Goal: Information Seeking & Learning: Learn about a topic

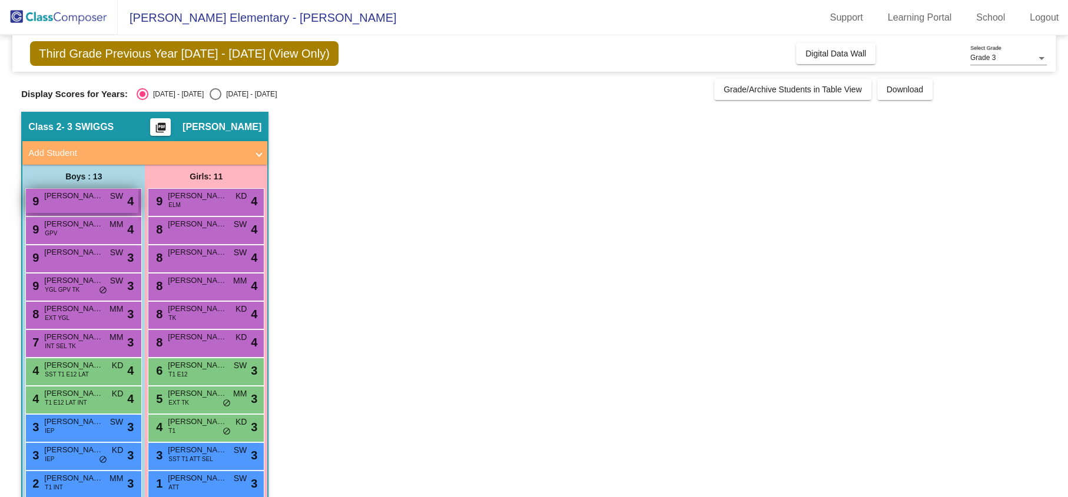
scroll to position [77, 0]
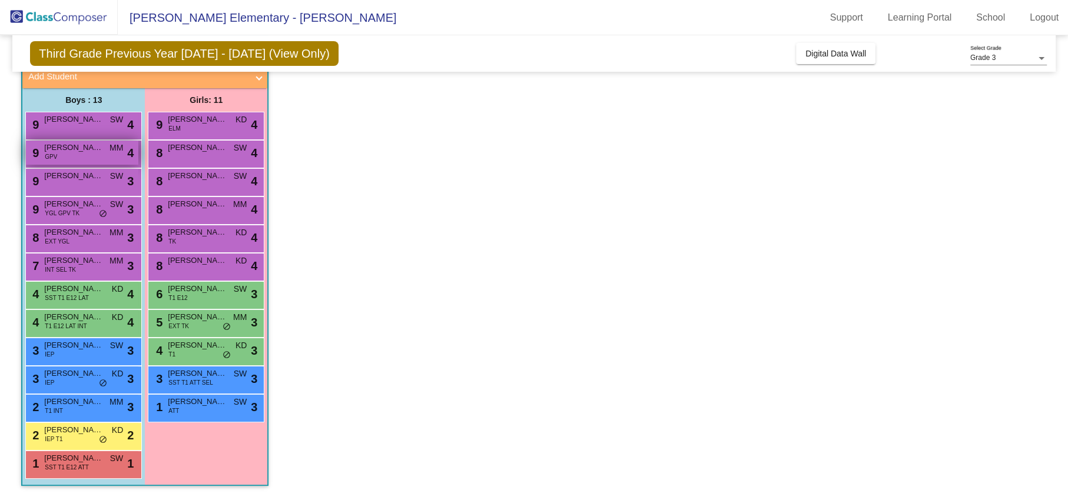
click at [76, 148] on span "[PERSON_NAME]" at bounding box center [73, 148] width 59 height 12
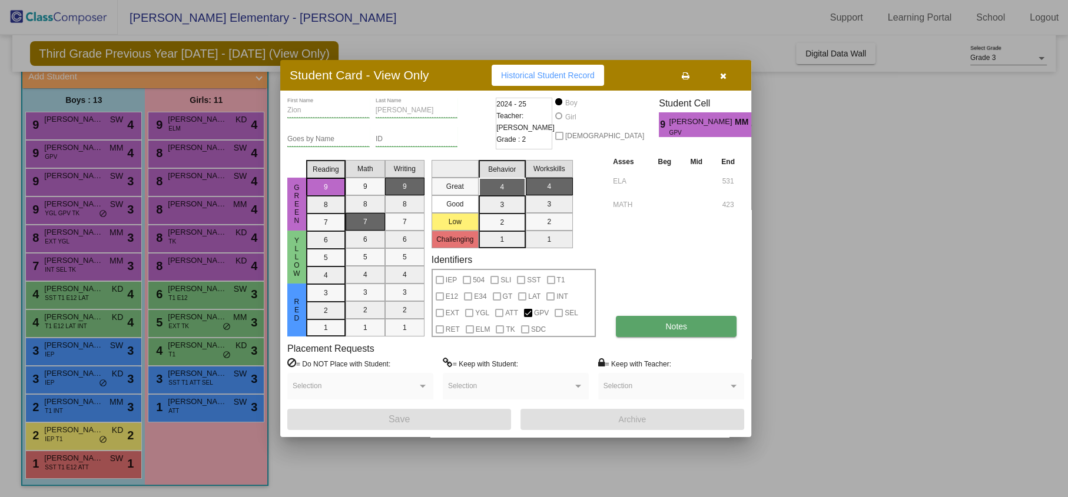
click at [685, 328] on span "Notes" at bounding box center [676, 326] width 22 height 9
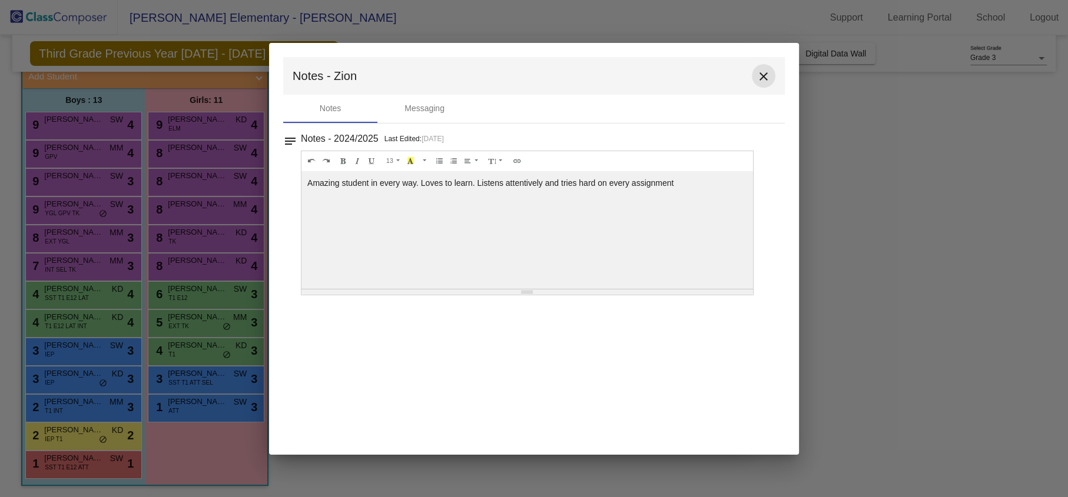
click at [764, 75] on mat-icon "close" at bounding box center [764, 76] width 14 height 14
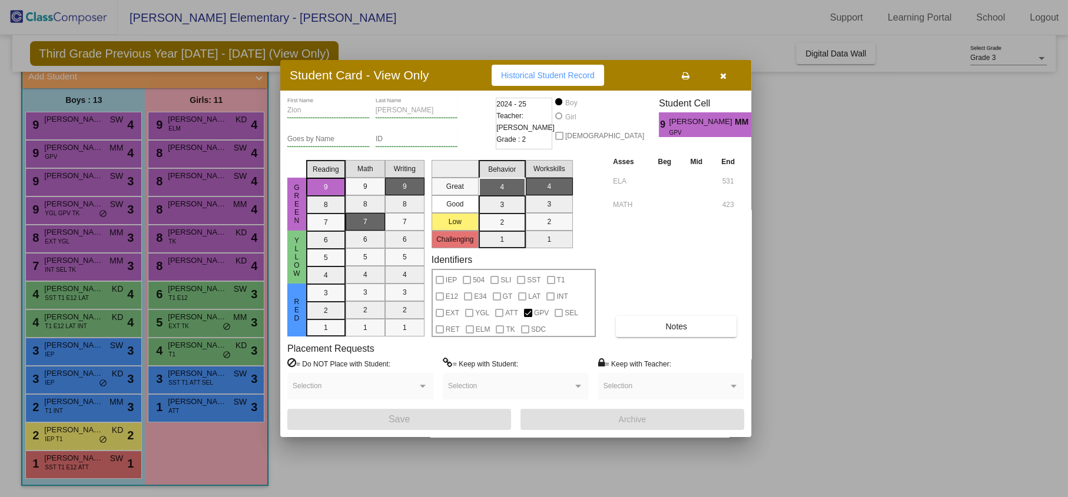
click at [721, 74] on icon "button" at bounding box center [723, 76] width 6 height 8
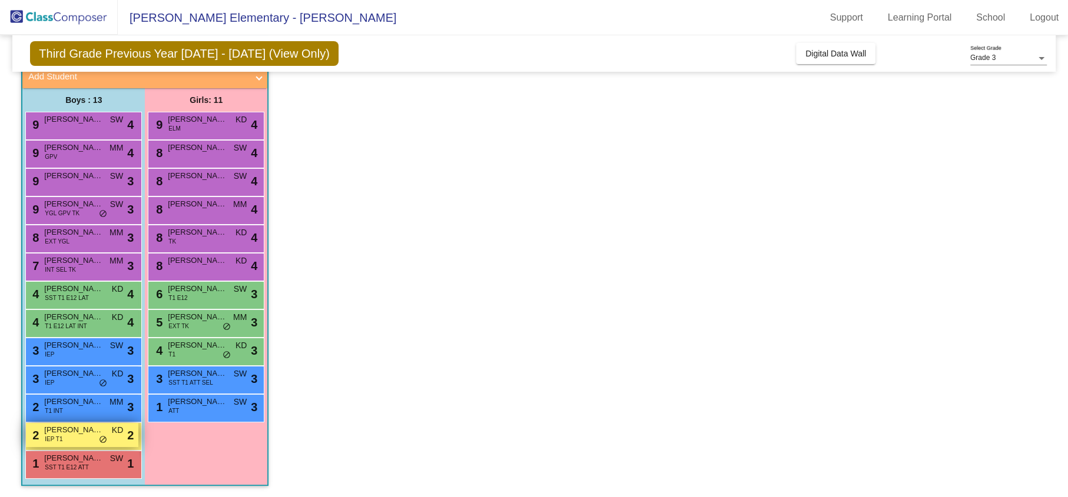
click at [69, 439] on div "2 [PERSON_NAME] IEP T1 KD lock do_not_disturb_alt 2" at bounding box center [82, 435] width 112 height 24
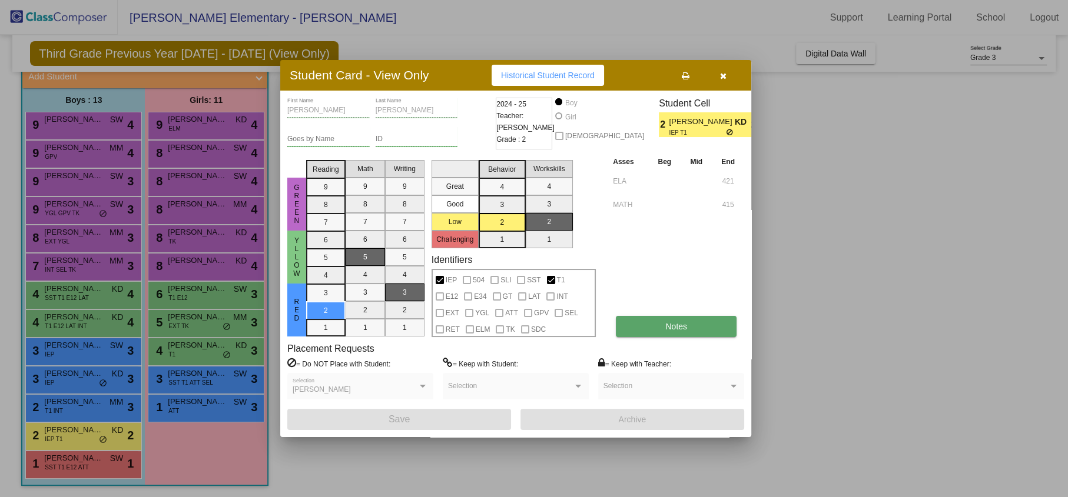
click at [675, 337] on button "Notes" at bounding box center [676, 326] width 121 height 21
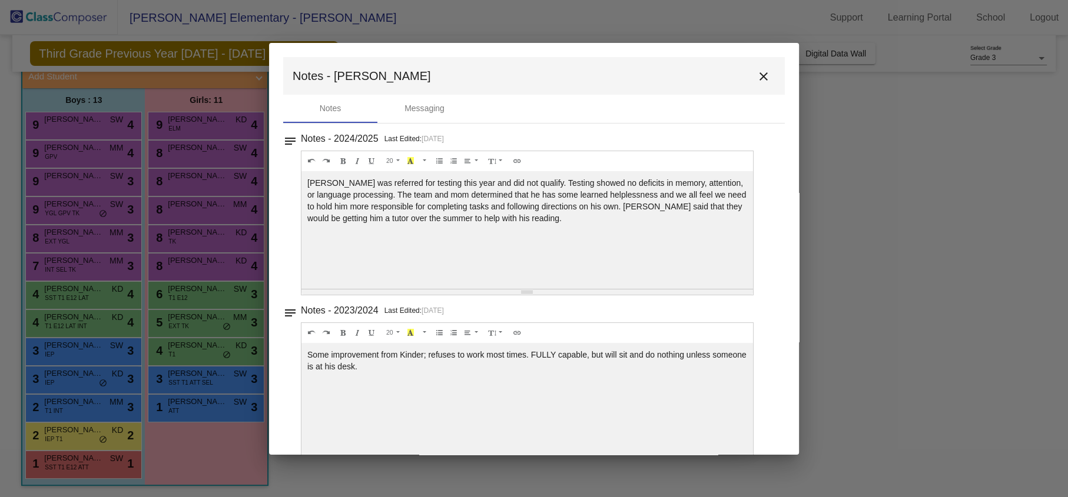
scroll to position [8, 0]
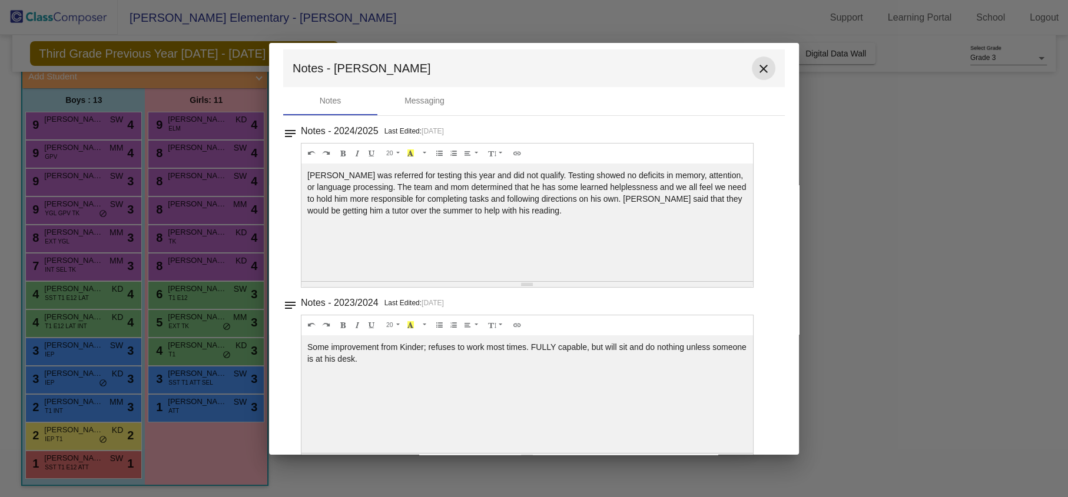
click at [759, 67] on mat-icon "close" at bounding box center [764, 69] width 14 height 14
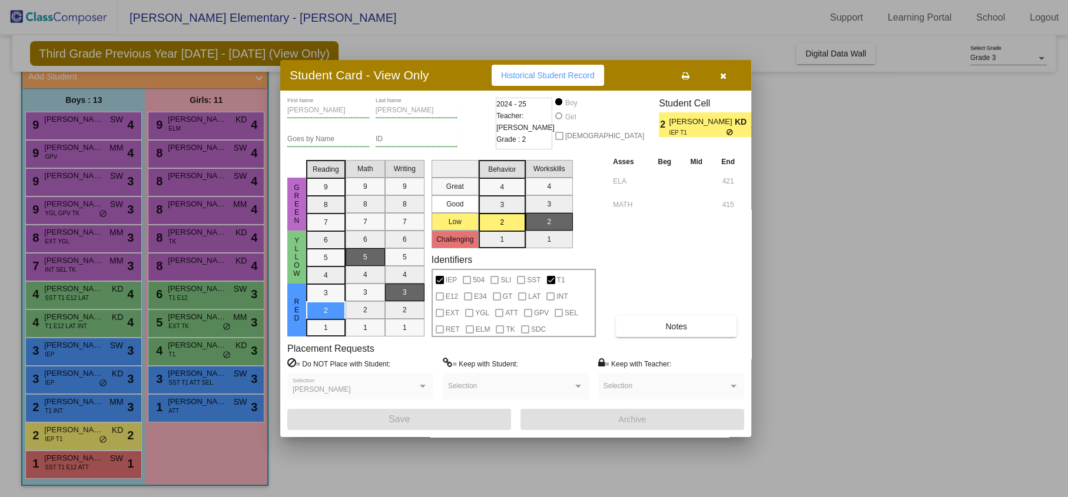
click at [718, 78] on button "button" at bounding box center [723, 75] width 38 height 21
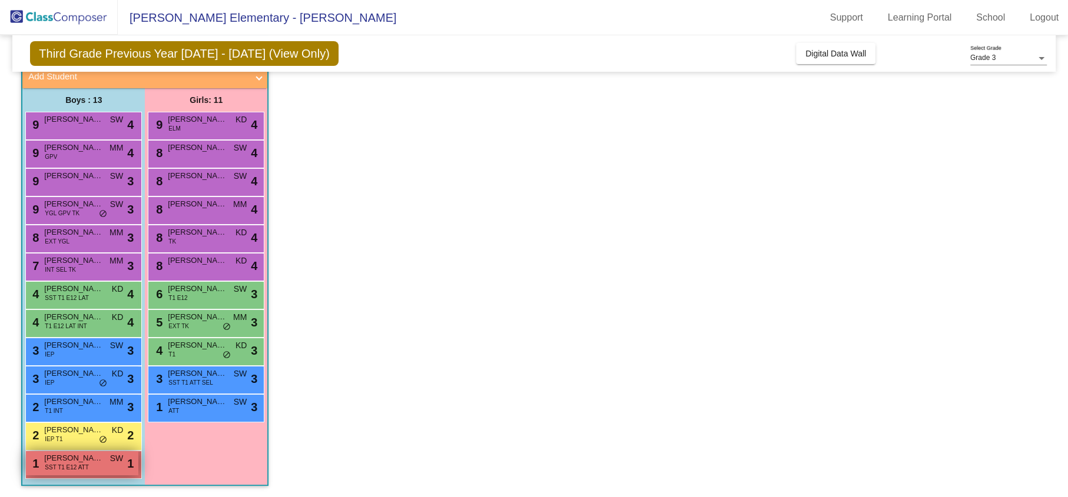
click at [55, 469] on span "SST T1 E12 ATT" at bounding box center [67, 467] width 44 height 9
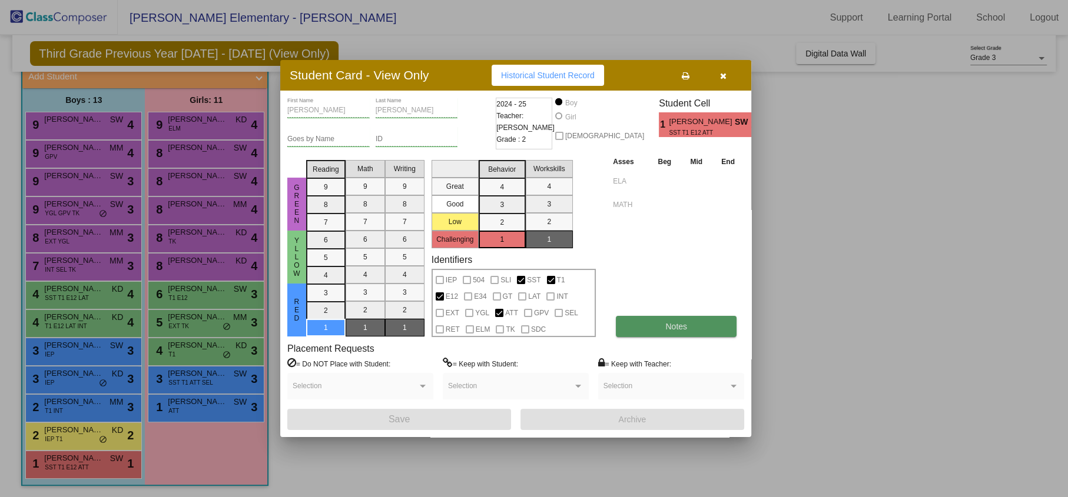
click at [663, 332] on button "Notes" at bounding box center [676, 326] width 121 height 21
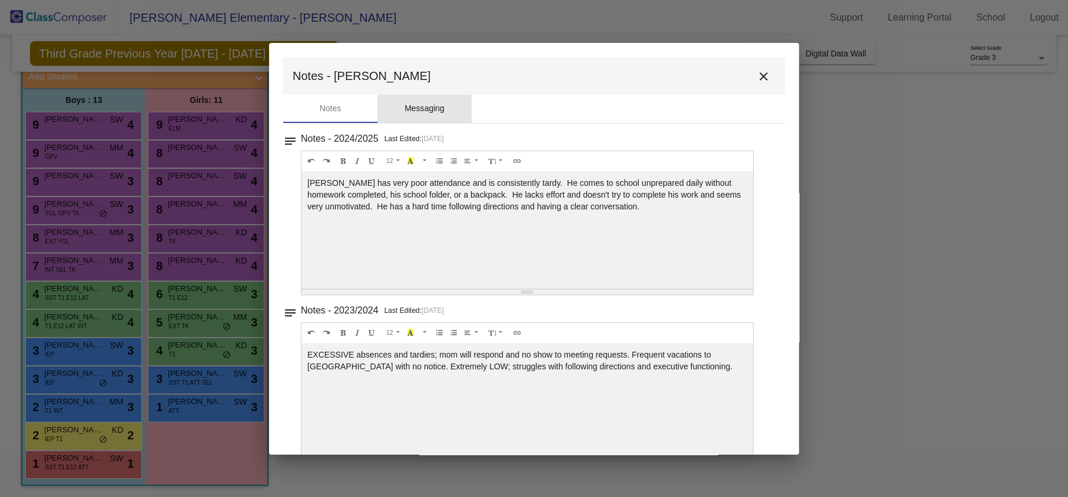
click at [415, 111] on div "Messaging" at bounding box center [424, 108] width 40 height 12
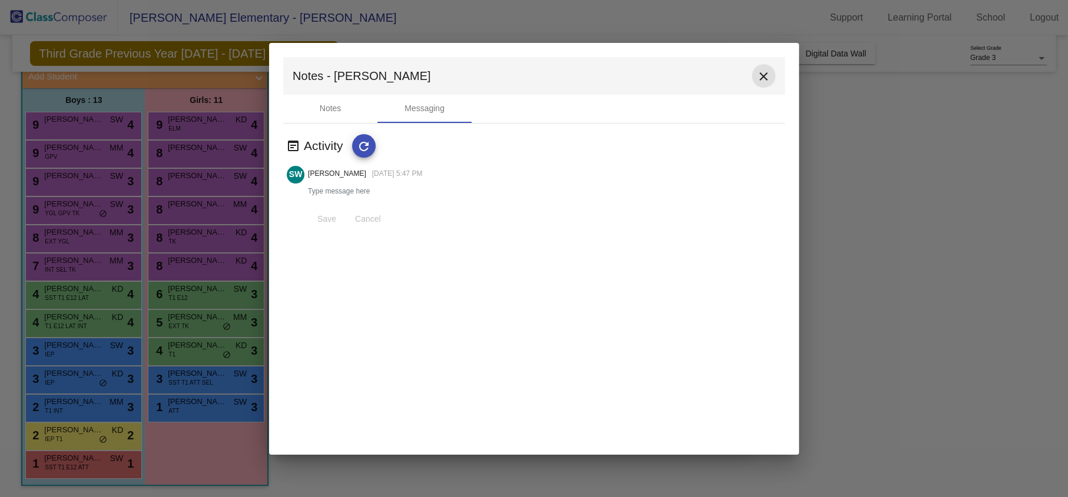
click at [764, 81] on mat-icon "close" at bounding box center [764, 76] width 14 height 14
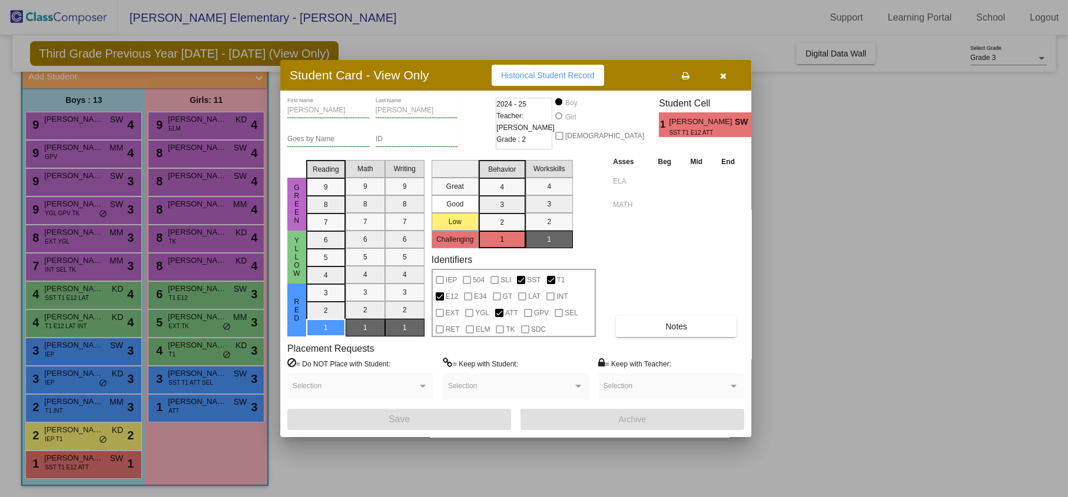
click at [720, 77] on icon "button" at bounding box center [723, 76] width 6 height 8
